Goal: Information Seeking & Learning: Learn about a topic

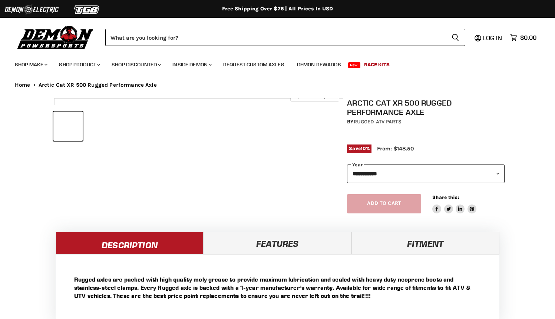
select select "******"
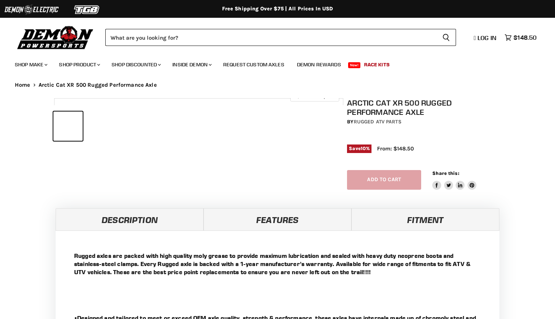
select select "******"
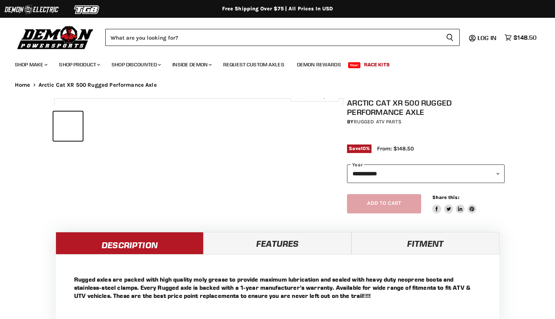
select select "******"
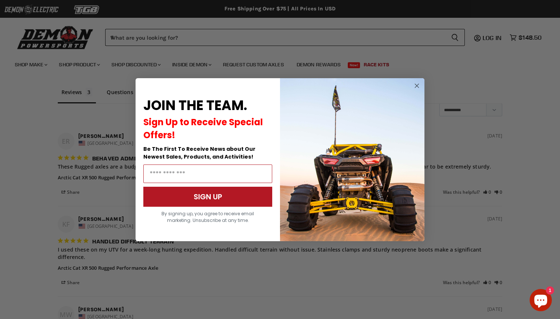
scroll to position [591, 0]
